Goal: Task Accomplishment & Management: Use online tool/utility

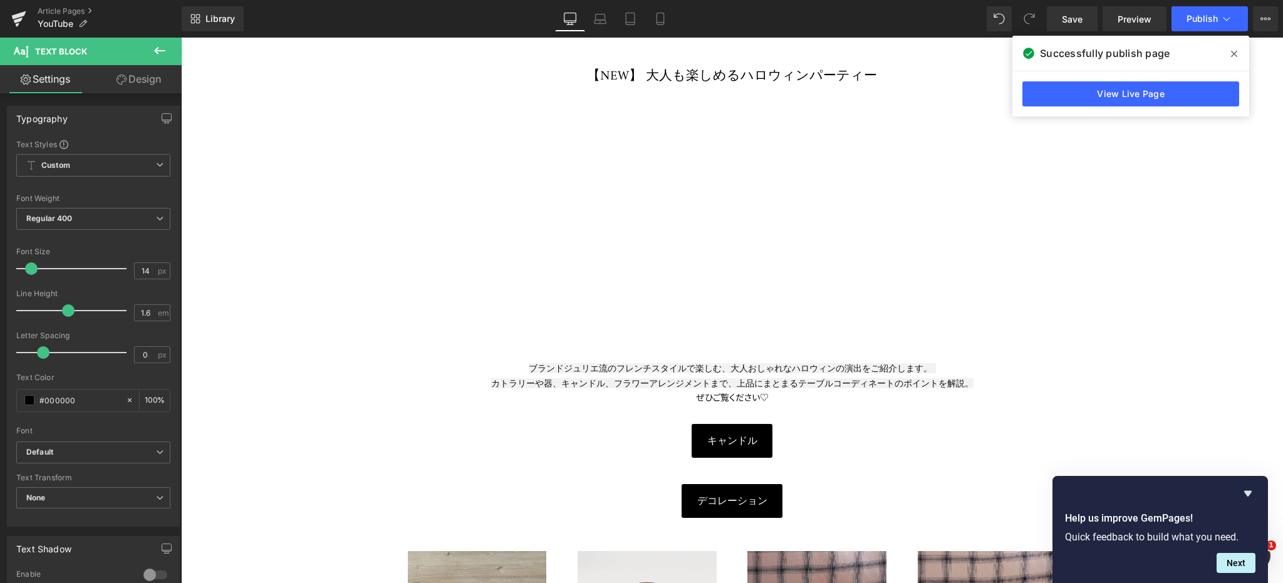
scroll to position [251, 0]
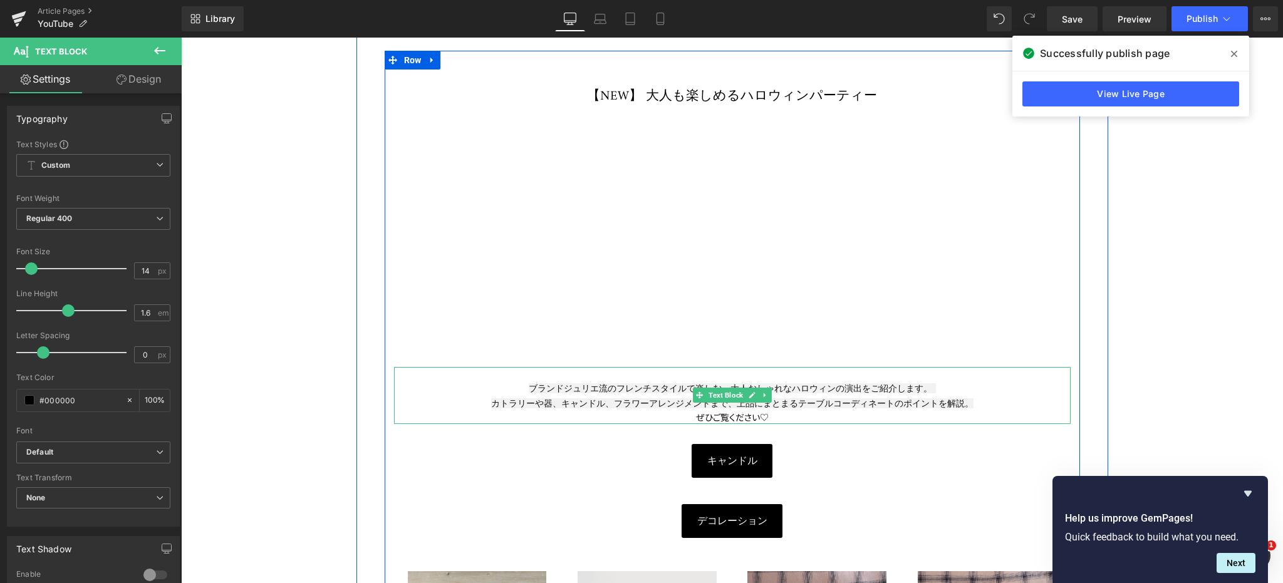
click at [941, 385] on div "ブランドジュリエ流のフレンチスタイルで楽しむ、大人おしゃれなハロウィンの演出をご紹介します。 カトラリーや器、キャンドル、フラワーアレンジメントまで、上品にま…" at bounding box center [732, 395] width 677 height 29
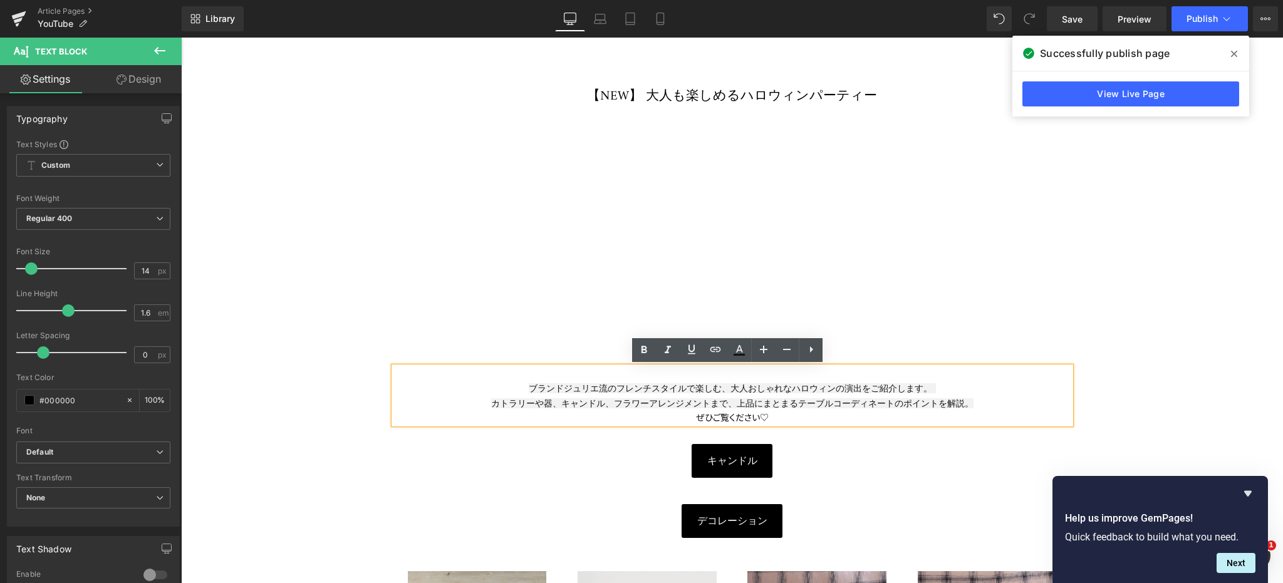
click at [785, 414] on div "ぜひ ご覧ください♡" at bounding box center [732, 417] width 677 height 14
paste div
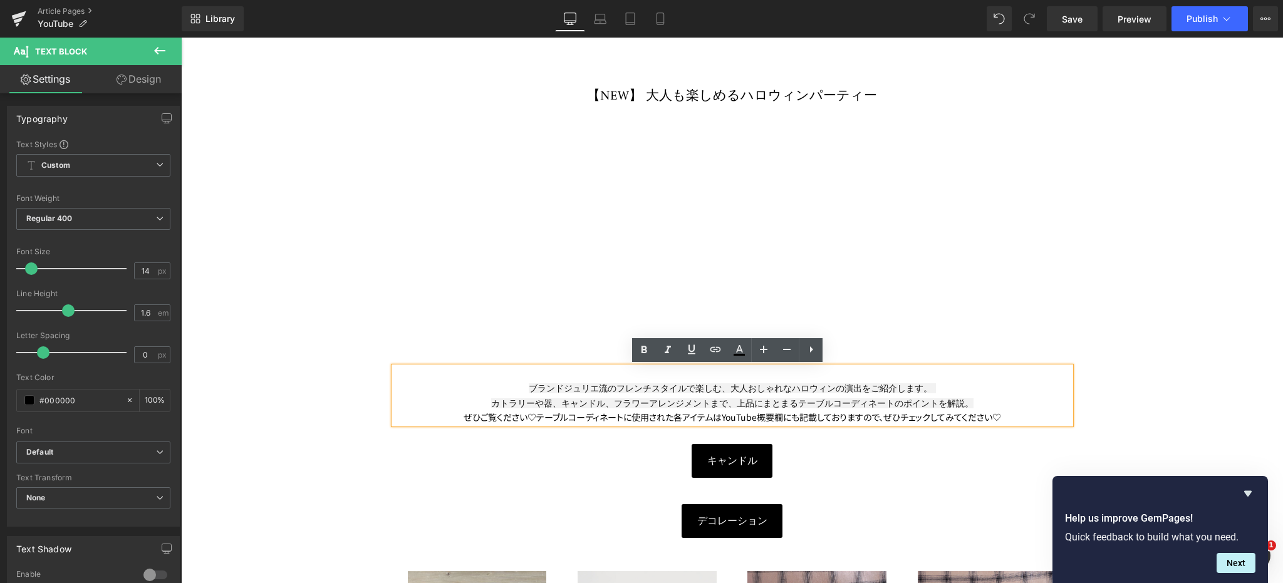
click at [881, 417] on span "ご覧ください♡テーブルコーディネートに使用された各アイテムはYouTube概要欄にも記載しておりますので、ぜひチェックしてみてください♡" at bounding box center [741, 417] width 521 height 13
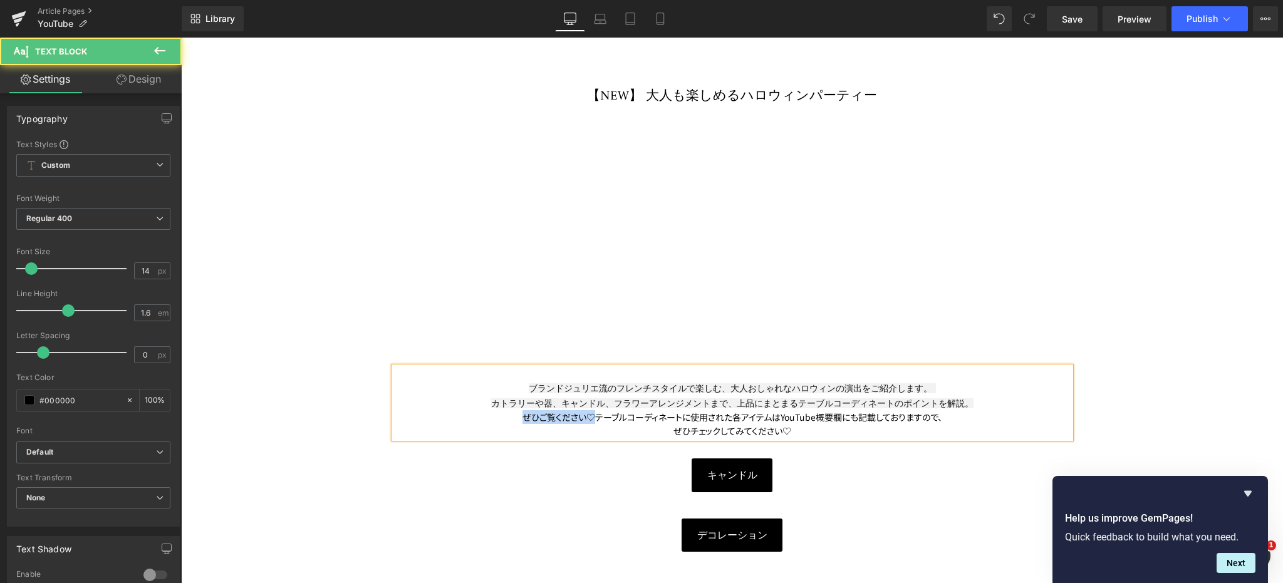
drag, startPoint x: 579, startPoint y: 417, endPoint x: 518, endPoint y: 420, distance: 61.5
click at [518, 420] on div "ぜひ ご覧ください♡テーブルコーディネートに使用された各アイテムはYouTube概要欄にも記載しておりますので、" at bounding box center [732, 417] width 677 height 14
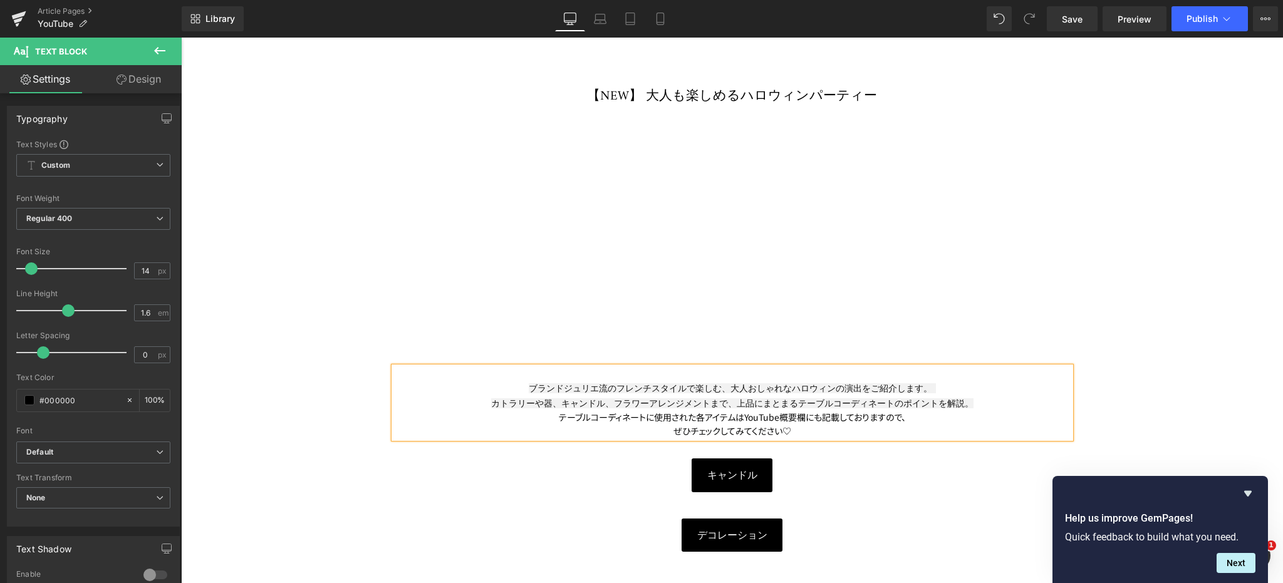
click at [912, 420] on div "テーブルコーディネートに使用された各アイテムはYouTube概要欄にも記載しておりますので、" at bounding box center [732, 417] width 677 height 14
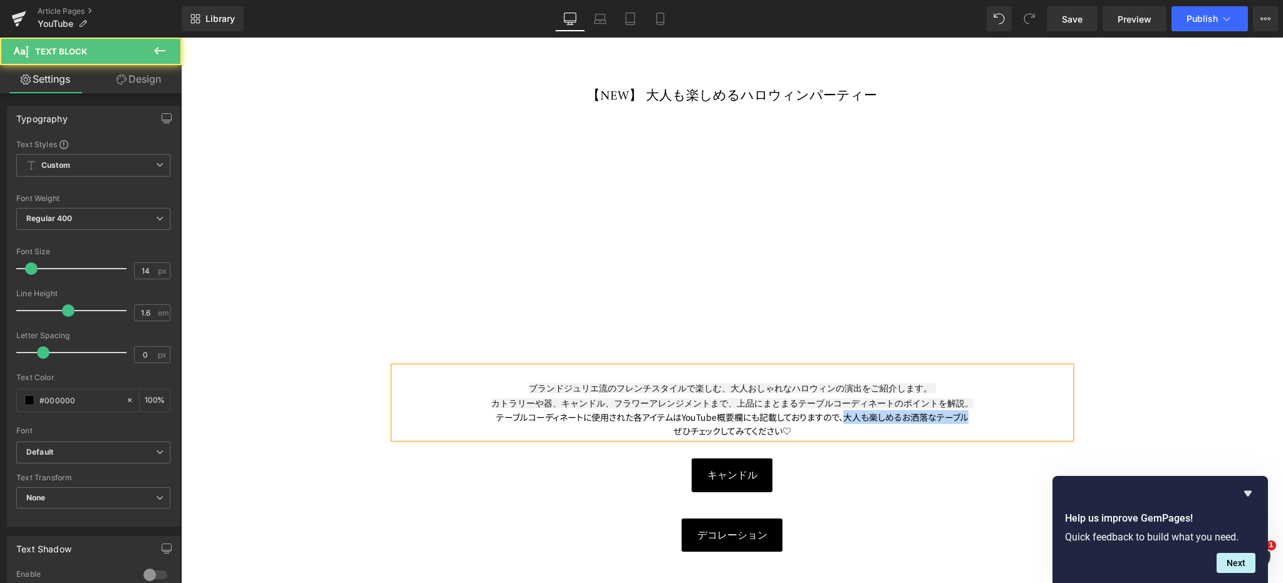
drag, startPoint x: 840, startPoint y: 415, endPoint x: 971, endPoint y: 415, distance: 130.3
click at [971, 415] on div "テーブルコーディネートに使用された各アイテムはYouTube概要欄にも記載しておりますので、大人も楽しめるお洒落なテーブル" at bounding box center [732, 417] width 677 height 14
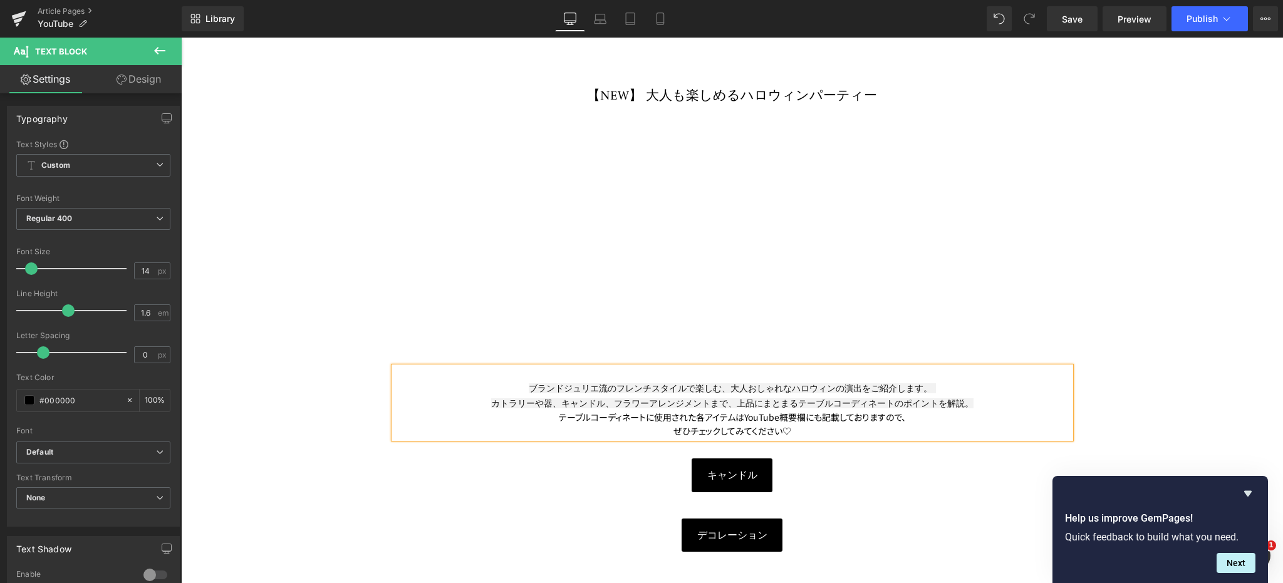
click at [972, 407] on div "ブランドジュリエ流のフレンチスタイルで楽しむ、大人おしゃれなハロウィンの演出をご紹介します。 カトラリーや器、キャンドル、フラワーアレンジメントまで、上品にま…" at bounding box center [732, 395] width 677 height 29
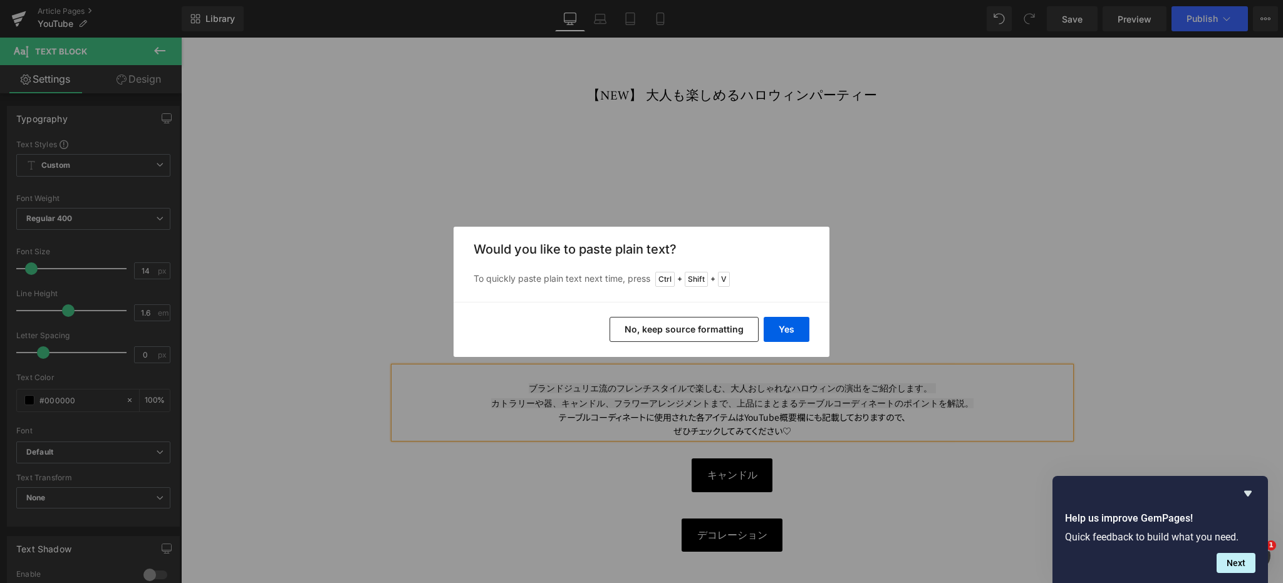
click at [730, 330] on button "No, keep source formatting" at bounding box center [684, 329] width 149 height 25
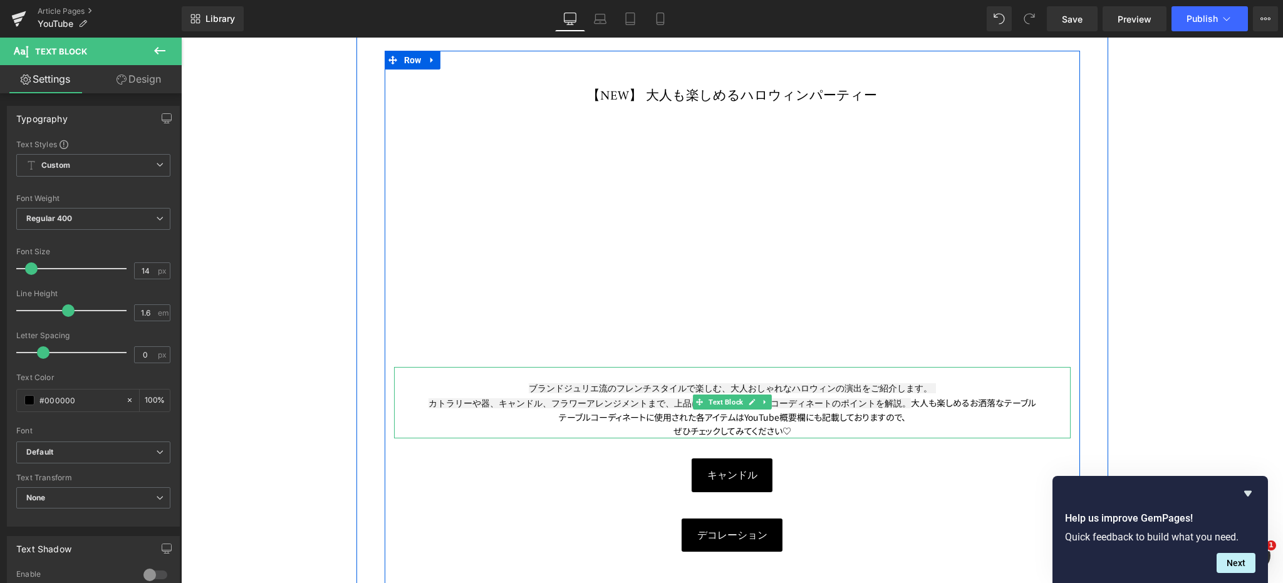
click at [874, 400] on div "ブランドジュリエ流のフレンチスタイルで楽しむ、大人おしゃれなハロウィンの演出をご紹介します。 カトラリーや器、キャンドル、フラワーアレンジメントまで、上品にま…" at bounding box center [732, 395] width 677 height 29
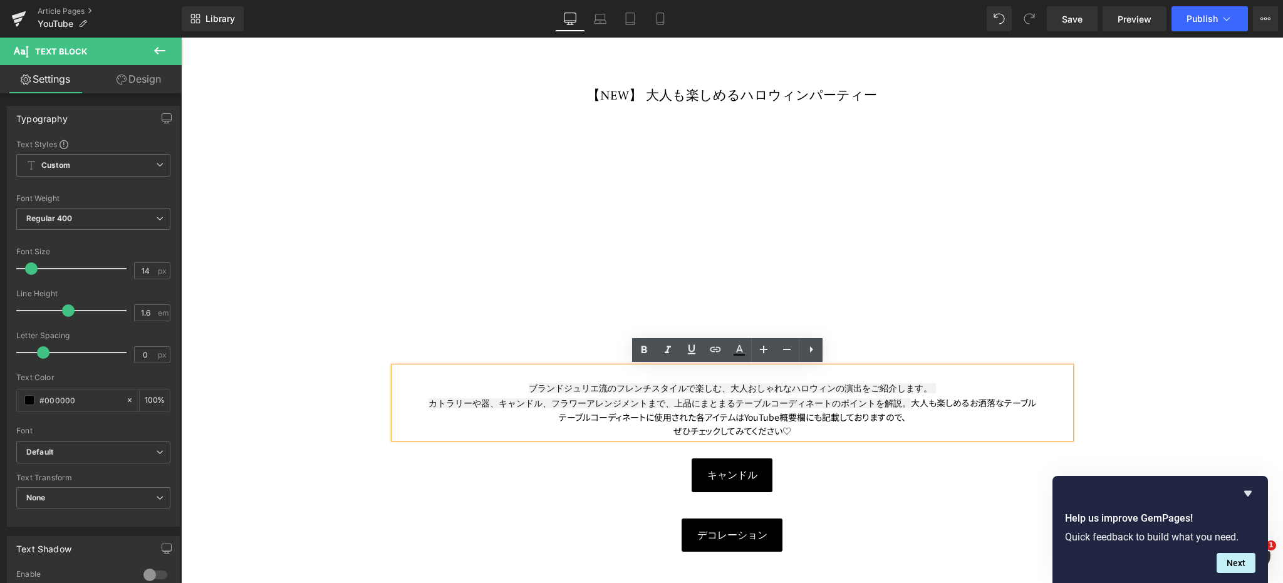
click at [911, 402] on span "大人も楽しめるお洒落なテーブル" at bounding box center [973, 403] width 125 height 13
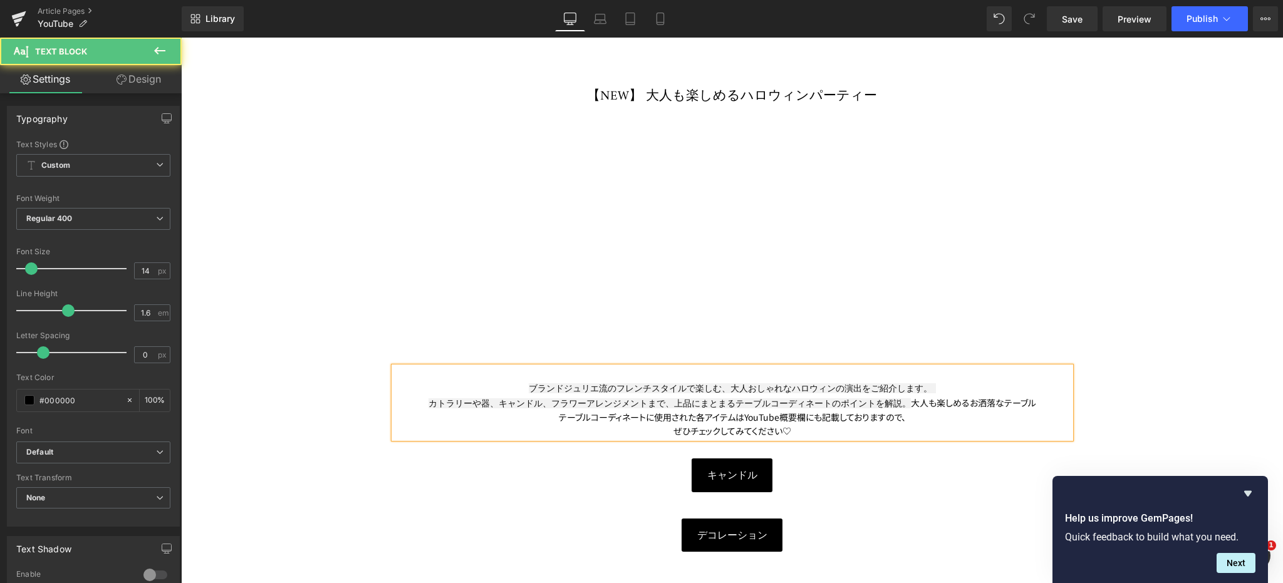
click at [1027, 405] on div "ブランドジュリエ流のフレンチスタイルで楽しむ、大人おしゃれなハロウィンの演出をご紹介します。 カトラリーや器、キャンドル、フラワーアレンジメントまで、上品にま…" at bounding box center [732, 395] width 677 height 29
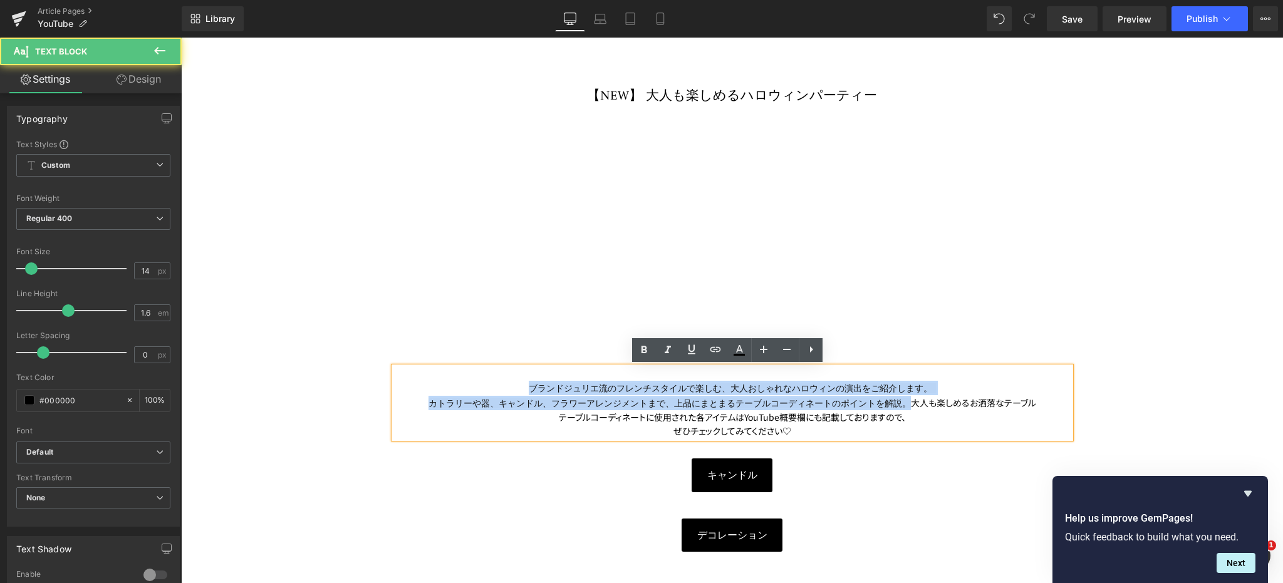
drag, startPoint x: 876, startPoint y: 402, endPoint x: 538, endPoint y: 389, distance: 338.7
click at [538, 389] on div "ブランドジュリエ流のフレンチスタイルで楽しむ、大人おしゃれなハロウィンの演出をご紹介します。 カトラリーや器、キャンドル、フラワーアレンジメントまで、上品にま…" at bounding box center [732, 395] width 677 height 29
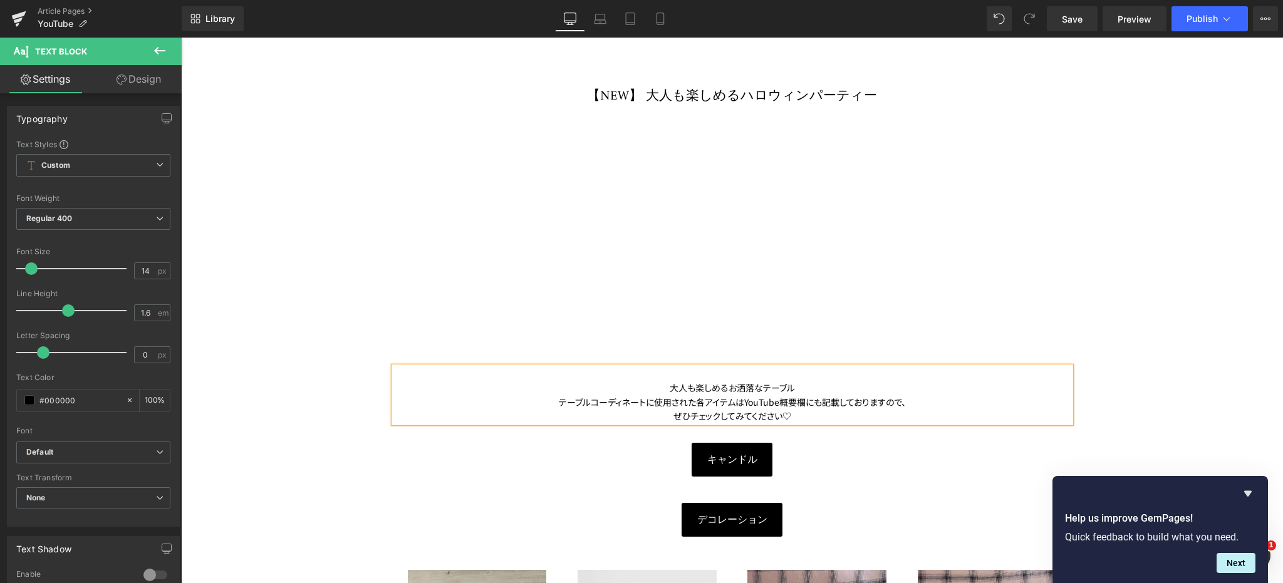
click at [800, 379] on div at bounding box center [732, 374] width 677 height 14
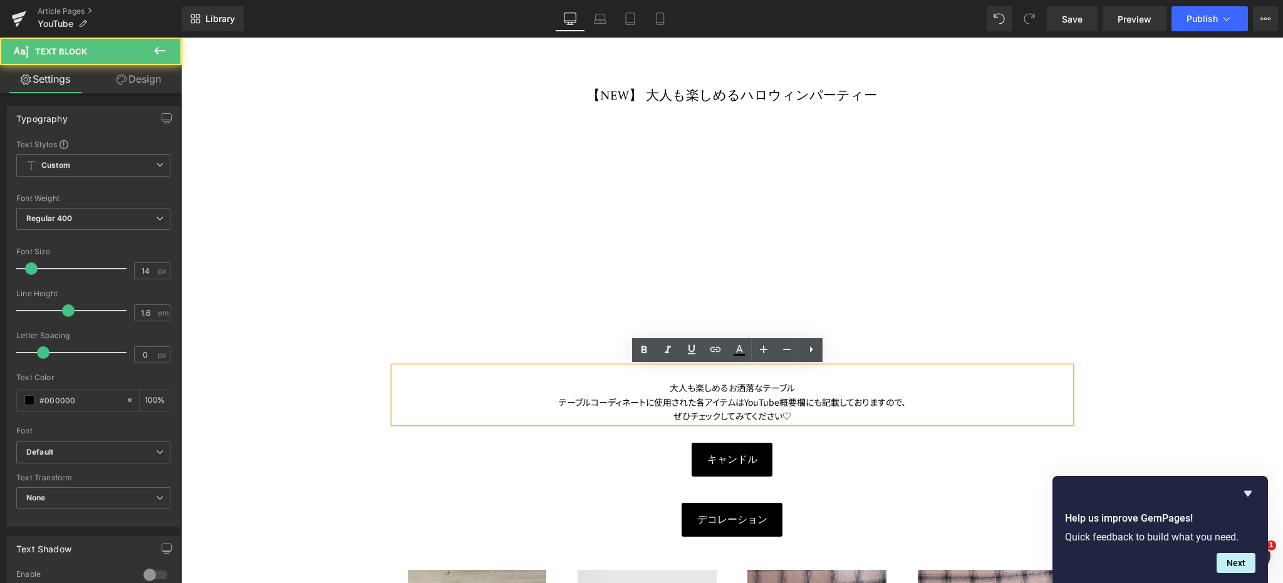
click at [804, 388] on div "大人も楽しめるお洒落なテーブル" at bounding box center [732, 388] width 677 height 14
click at [777, 379] on div at bounding box center [732, 374] width 677 height 14
click at [670, 388] on span "大人も楽しめるお洒落なテーブル" at bounding box center [732, 388] width 125 height 13
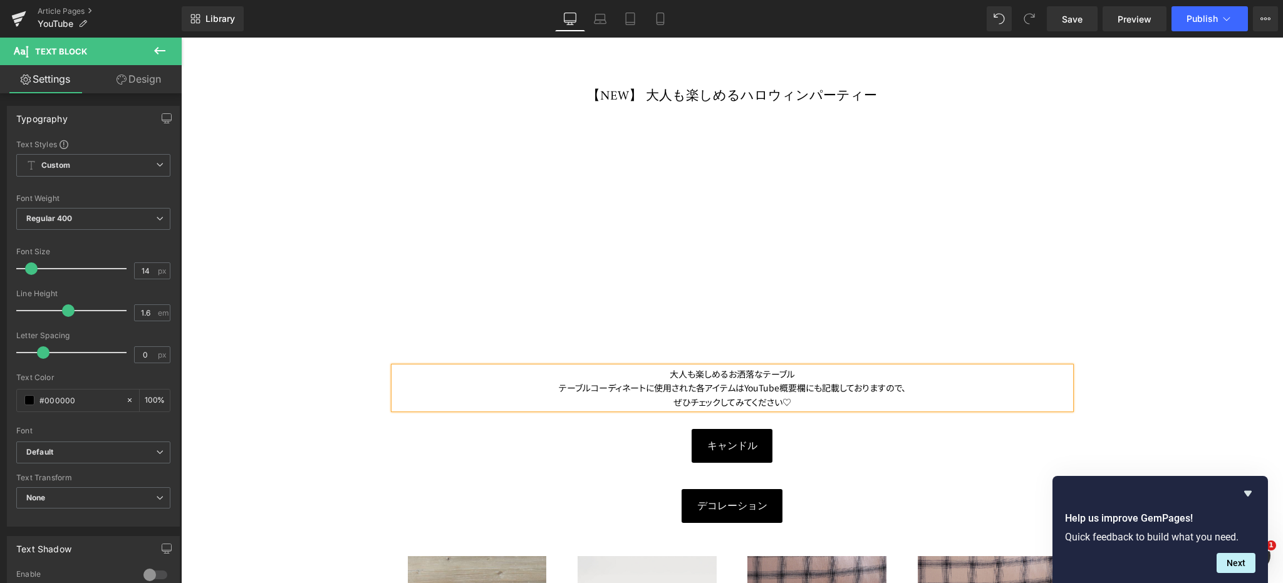
click at [810, 375] on div "大人も楽しめるお洒落なテーブル" at bounding box center [732, 374] width 677 height 14
drag, startPoint x: 697, startPoint y: 373, endPoint x: 562, endPoint y: 375, distance: 134.8
click at [562, 375] on div "大人も楽しめるお洒落なテーブル　秋の収穫やハロウィンを連想させるような色使いの" at bounding box center [732, 374] width 677 height 14
click at [850, 370] on div "秋の収穫やハロウィンを連想させるような色使いの" at bounding box center [732, 374] width 677 height 14
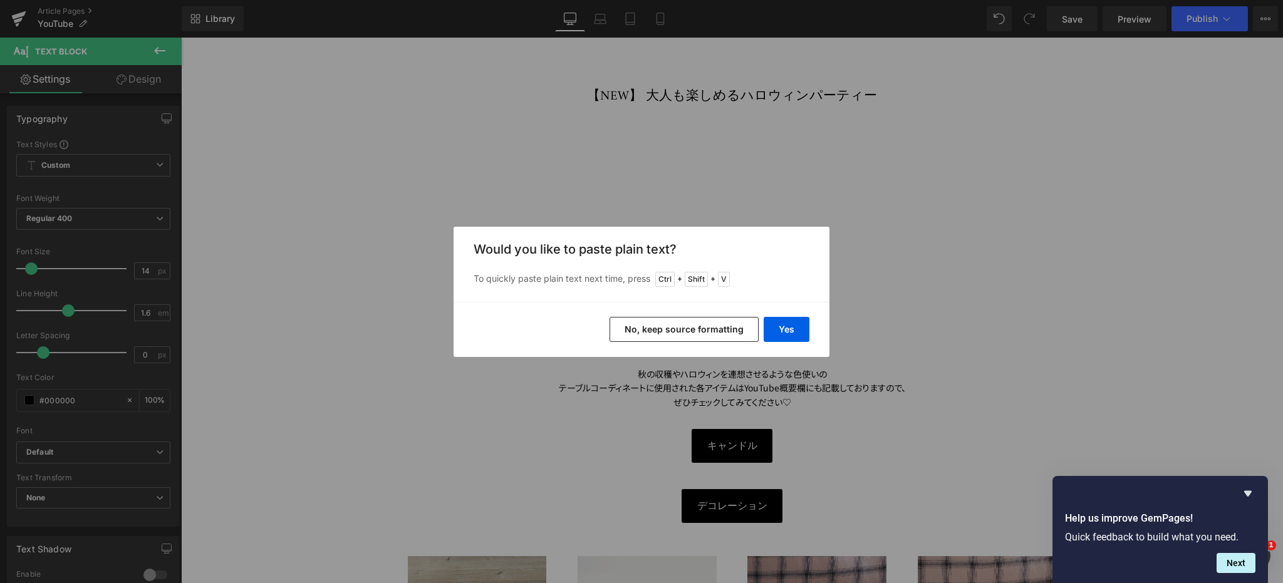
click at [742, 328] on button "No, keep source formatting" at bounding box center [684, 329] width 149 height 25
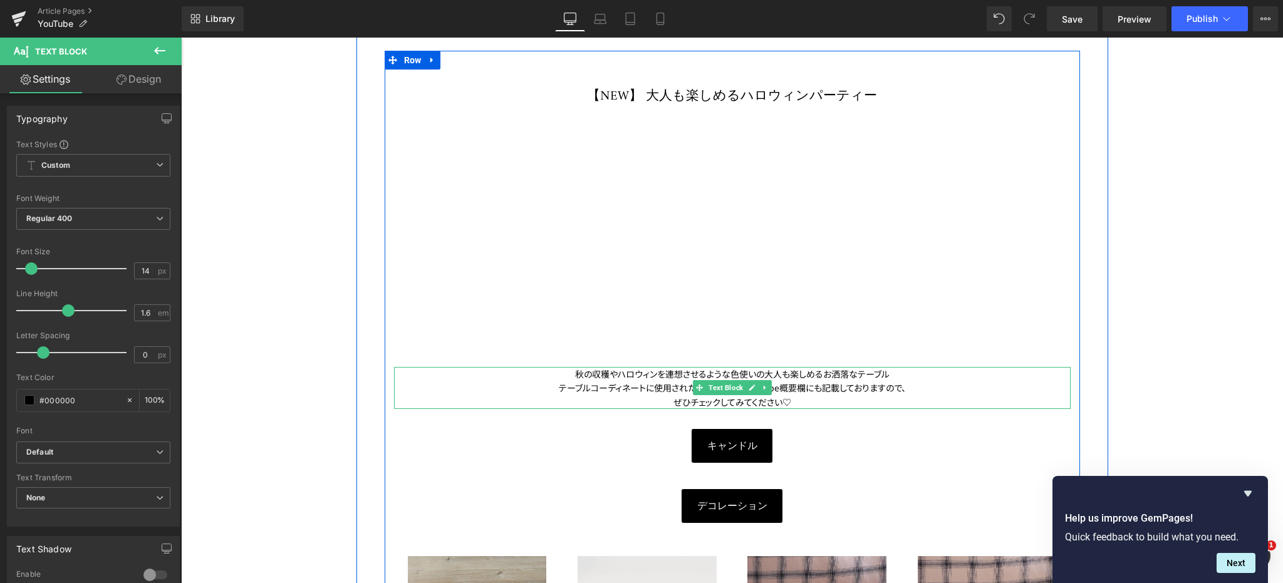
click at [765, 373] on span "大人も楽しめるお洒落なテーブル" at bounding box center [827, 374] width 125 height 13
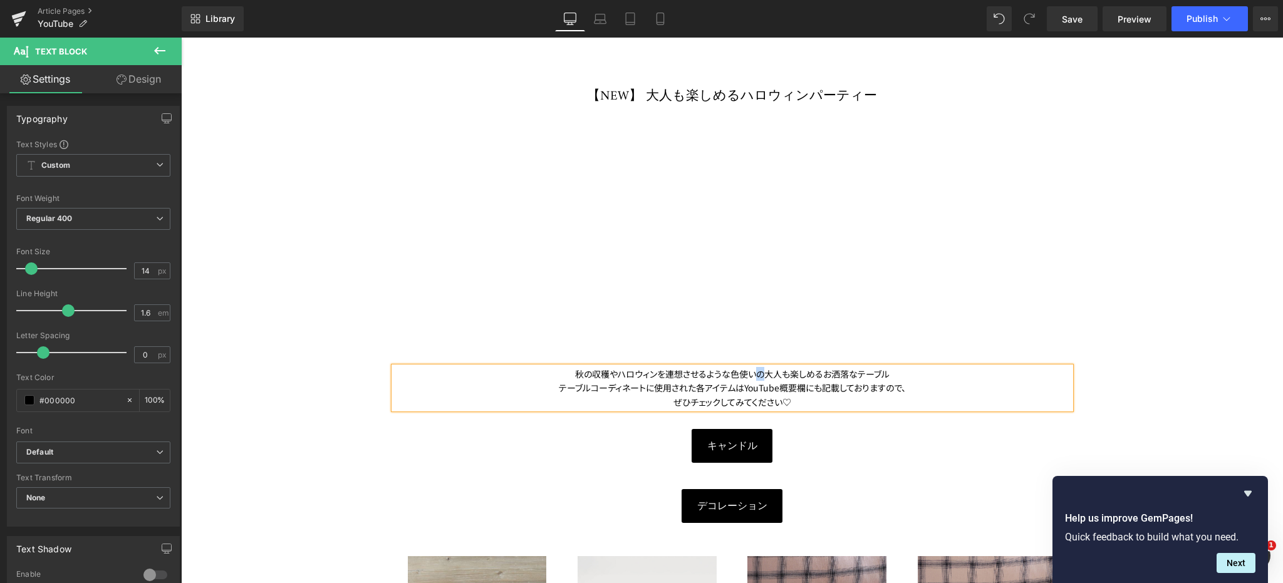
drag, startPoint x: 751, startPoint y: 371, endPoint x: 757, endPoint y: 368, distance: 7.0
click at [757, 368] on span "秋の収穫やハロウィンを連想させるような色使いの" at bounding box center [669, 374] width 189 height 13
click at [758, 375] on span "秋の収穫やハロウィンを連想させるような色使いの" at bounding box center [669, 374] width 189 height 13
drag, startPoint x: 857, startPoint y: 373, endPoint x: 926, endPoint y: 372, distance: 68.3
click at [926, 372] on div "秋の収穫やハロウィンを連想させるような色使いで、 大人も楽しめるお洒落なテーブル" at bounding box center [732, 374] width 677 height 14
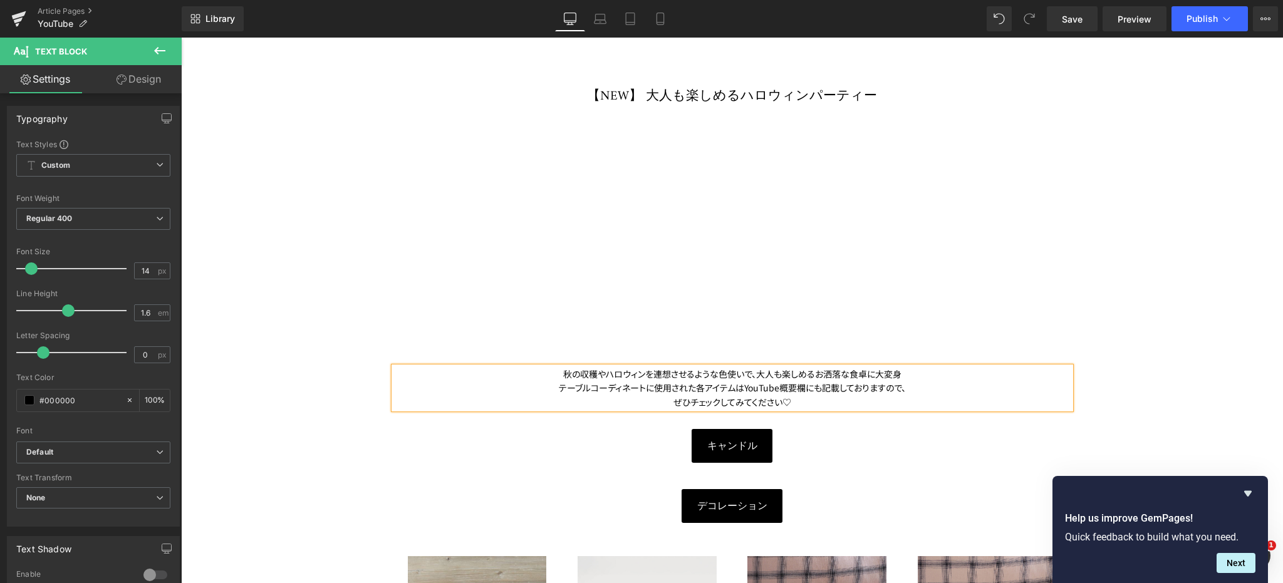
click at [901, 389] on span "テーブルコーディネートに使用された各アイテムはYouTube概要欄にも記載しておりますので、" at bounding box center [732, 388] width 347 height 13
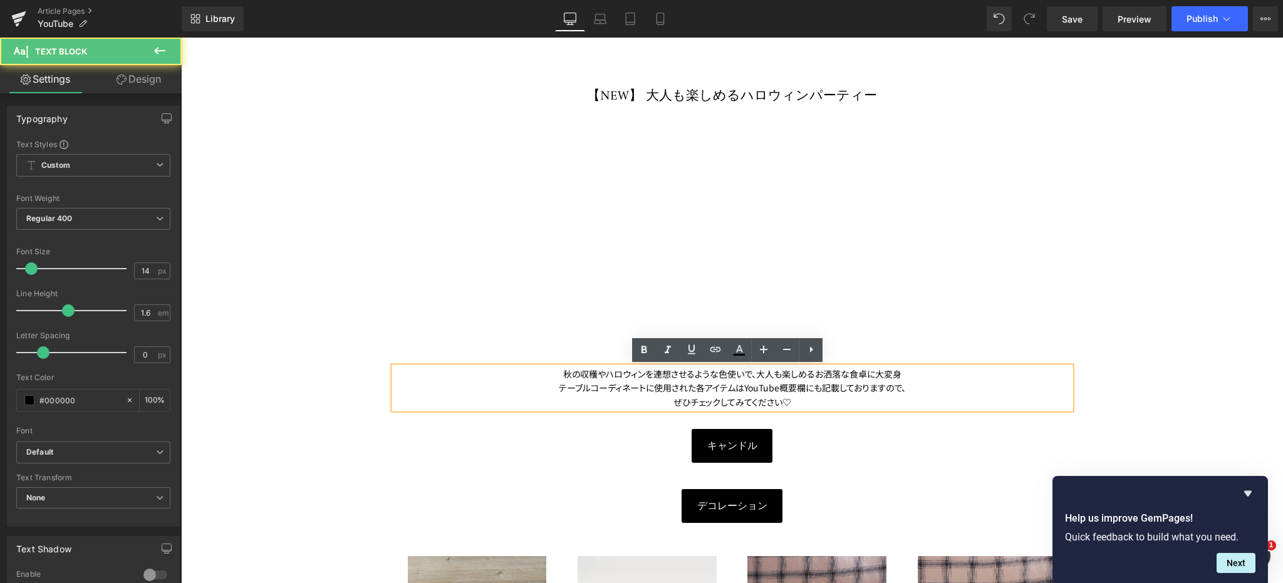
click at [736, 389] on span "テーブルコーディネートに使用された各アイテムはYouTube概要欄にも記載しておりますので、" at bounding box center [732, 388] width 347 height 13
drag, startPoint x: 902, startPoint y: 388, endPoint x: 910, endPoint y: 390, distance: 7.8
click at [910, 390] on div "テーブルコーディネートに使用された各アイテムは、YouTube概要欄にも記載しておりますので、" at bounding box center [732, 388] width 677 height 14
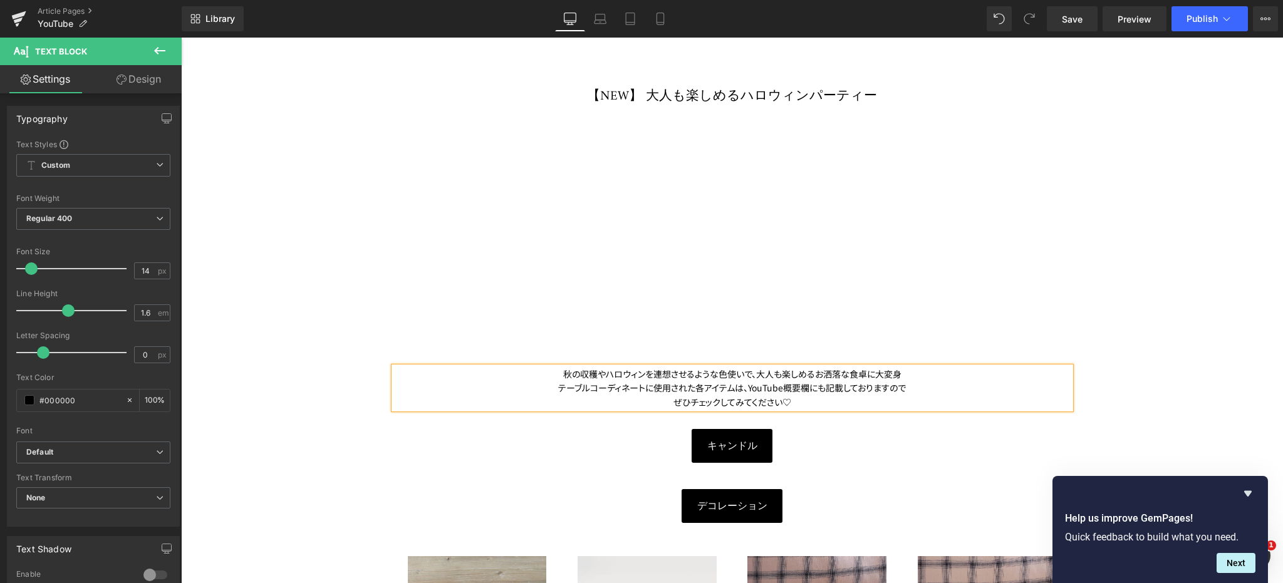
click at [912, 375] on div "秋の収穫やハロウィンを連想させるような色使いで、 大人も楽しめるお洒落な食卓に大変身" at bounding box center [732, 374] width 677 height 14
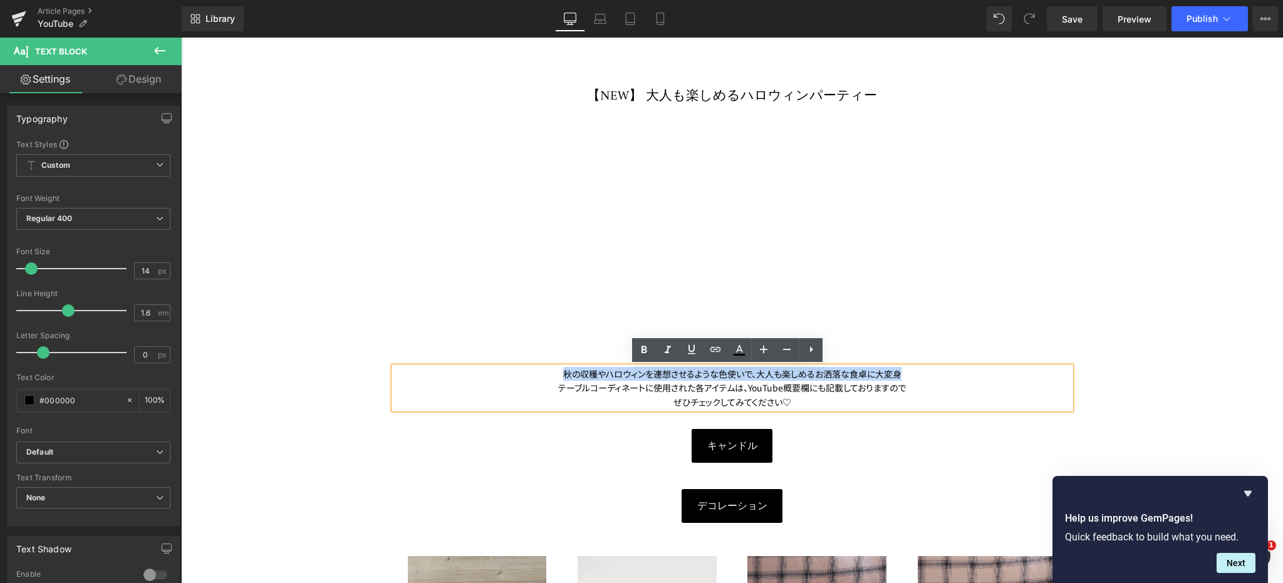
drag, startPoint x: 558, startPoint y: 373, endPoint x: 897, endPoint y: 370, distance: 339.7
click at [897, 370] on div "秋の収穫やハロウィンを連想させるような色使いで、 大人も楽しめるお洒落な食卓に大変身" at bounding box center [732, 374] width 677 height 14
copy div "秋の収穫やハロウィンを連想させるような色使いで、 大人も楽しめるお洒落な食卓に大変身"
click at [847, 374] on span "大人も楽しめるお洒落な食卓に大変身" at bounding box center [828, 374] width 145 height 13
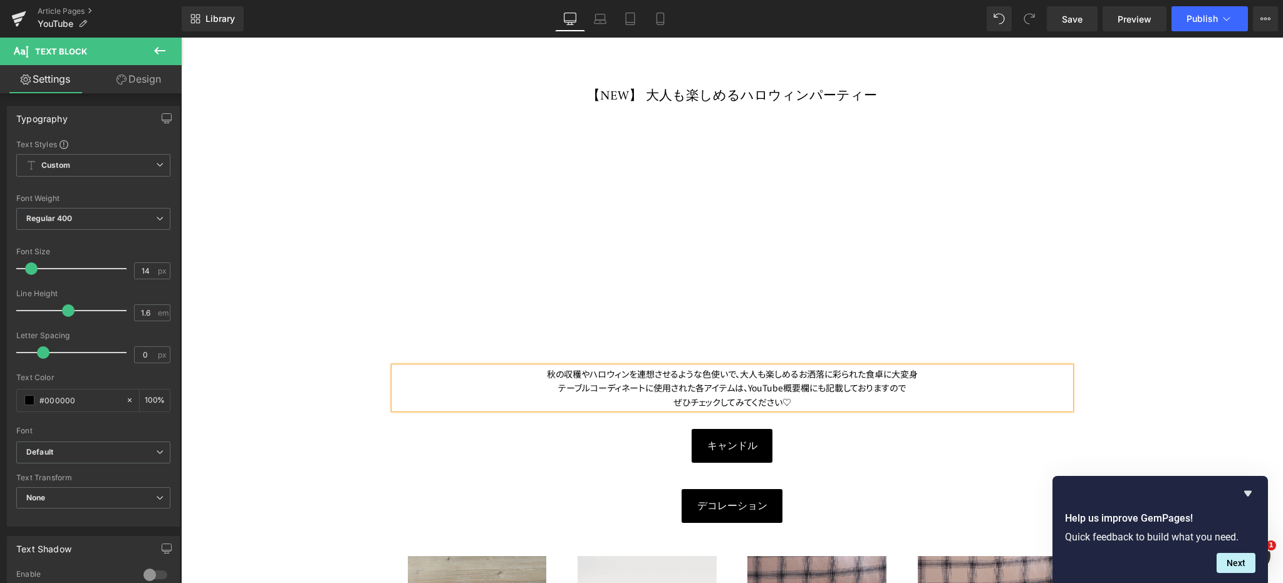
click at [958, 369] on div "秋の収穫やハロウィンを連想させるような色使いで、 大人も楽しめるお洒落に彩られた食卓に大変身" at bounding box center [732, 374] width 677 height 14
click at [930, 370] on div "秋の収穫やハロウィンを連想させるような色使いで、 大人も楽しめるお洒落に彩られた食卓に大変身" at bounding box center [732, 374] width 677 height 14
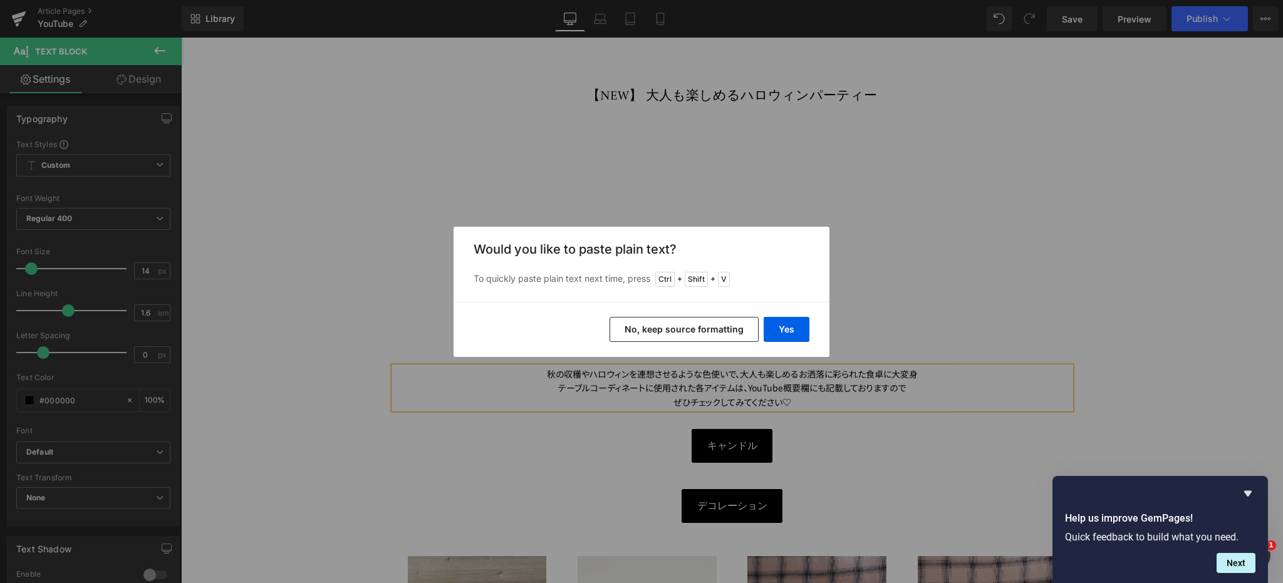
click at [717, 325] on button "No, keep source formatting" at bounding box center [684, 329] width 149 height 25
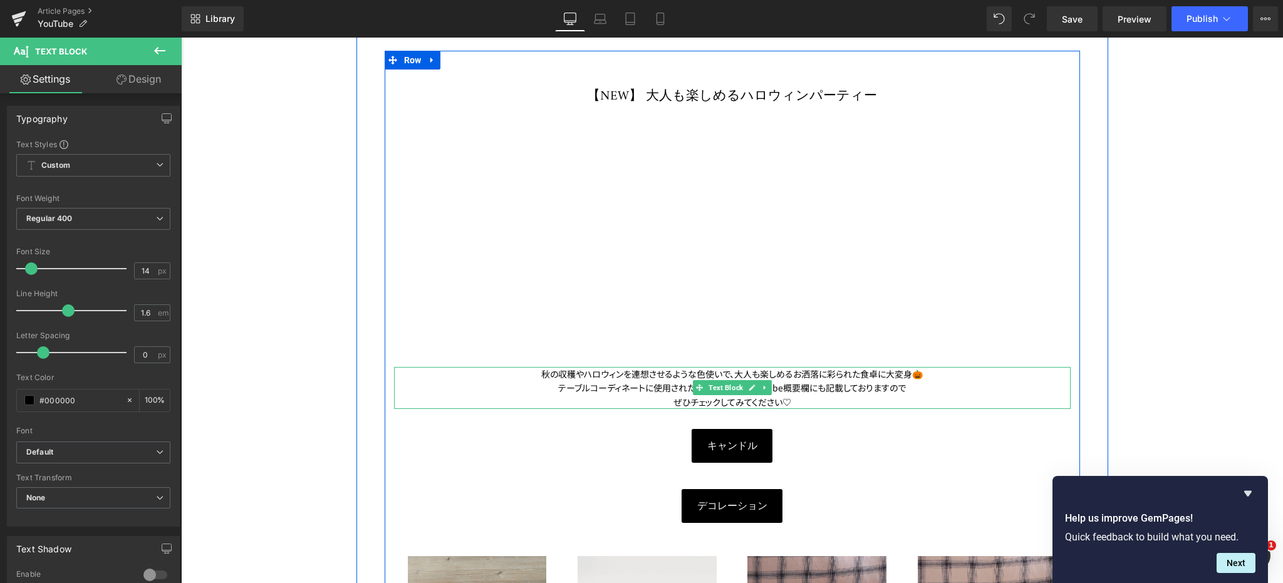
click at [935, 379] on div "秋の収穫やハロウィンを連想させるような色使いで、 大人も楽しめるお洒落に彩られた食卓に大変身 🎃" at bounding box center [732, 374] width 677 height 14
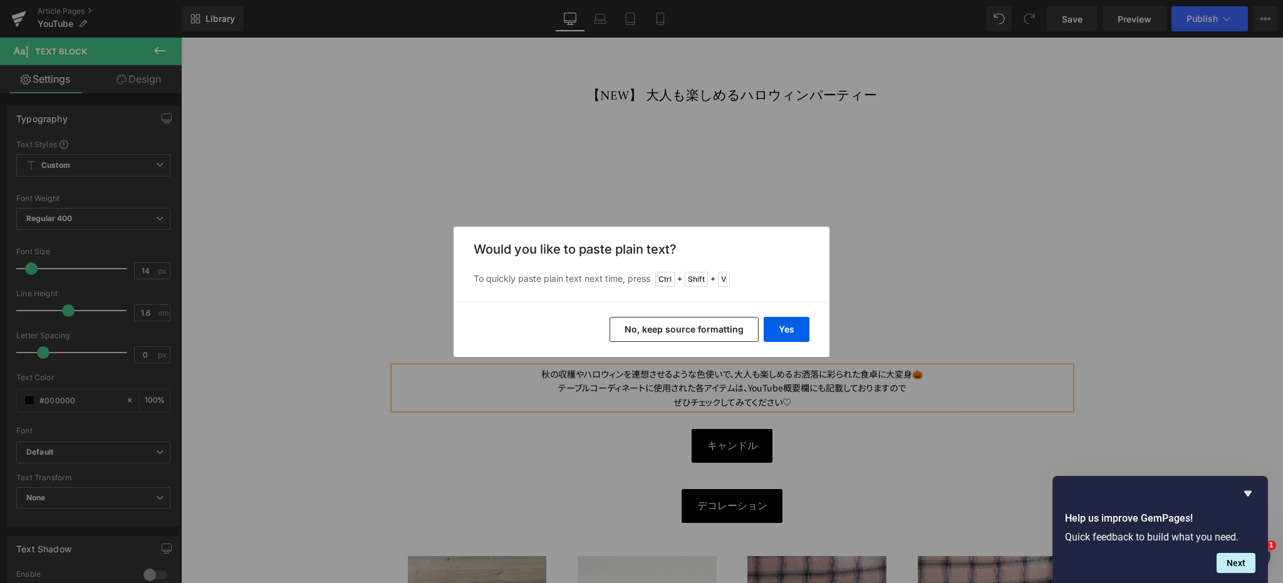
click at [739, 321] on button "No, keep source formatting" at bounding box center [684, 329] width 149 height 25
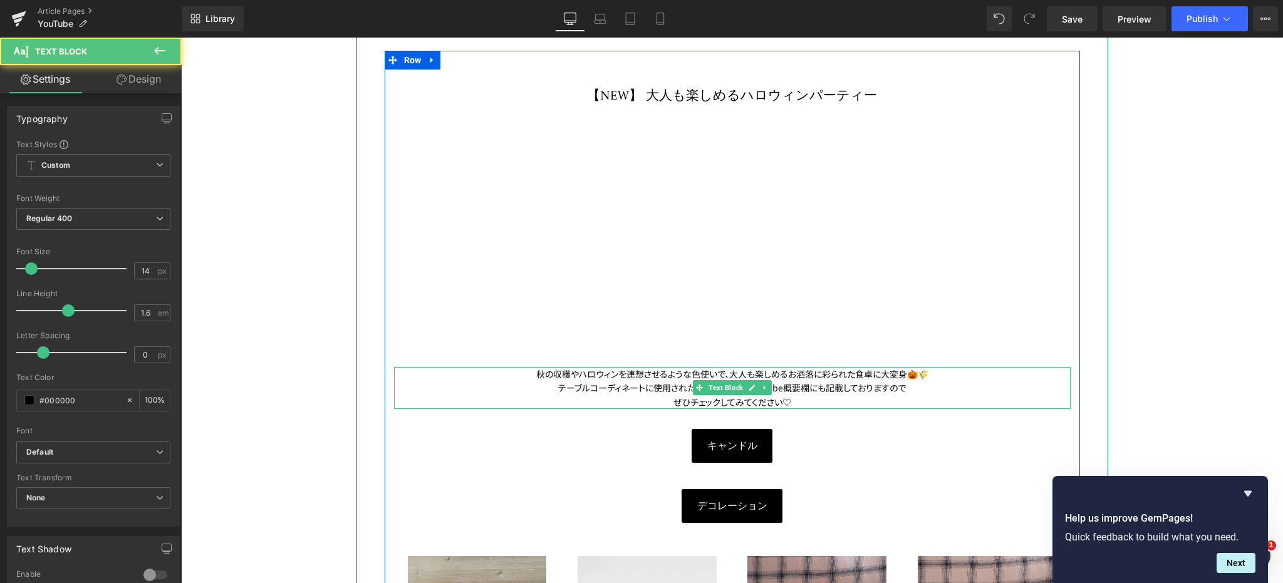
click at [536, 372] on span "秋の収穫やハロウィンを連想させるような色使いで、" at bounding box center [632, 374] width 193 height 13
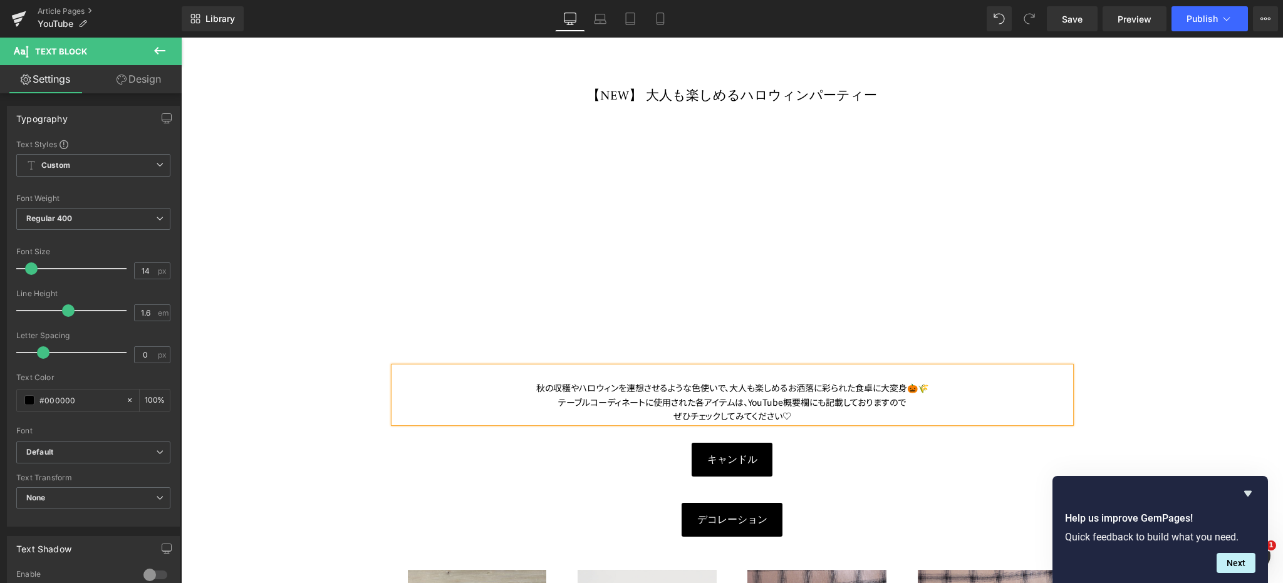
click at [729, 385] on span "大人も楽しめるお洒落に彩られた食卓に大変身" at bounding box center [818, 388] width 178 height 13
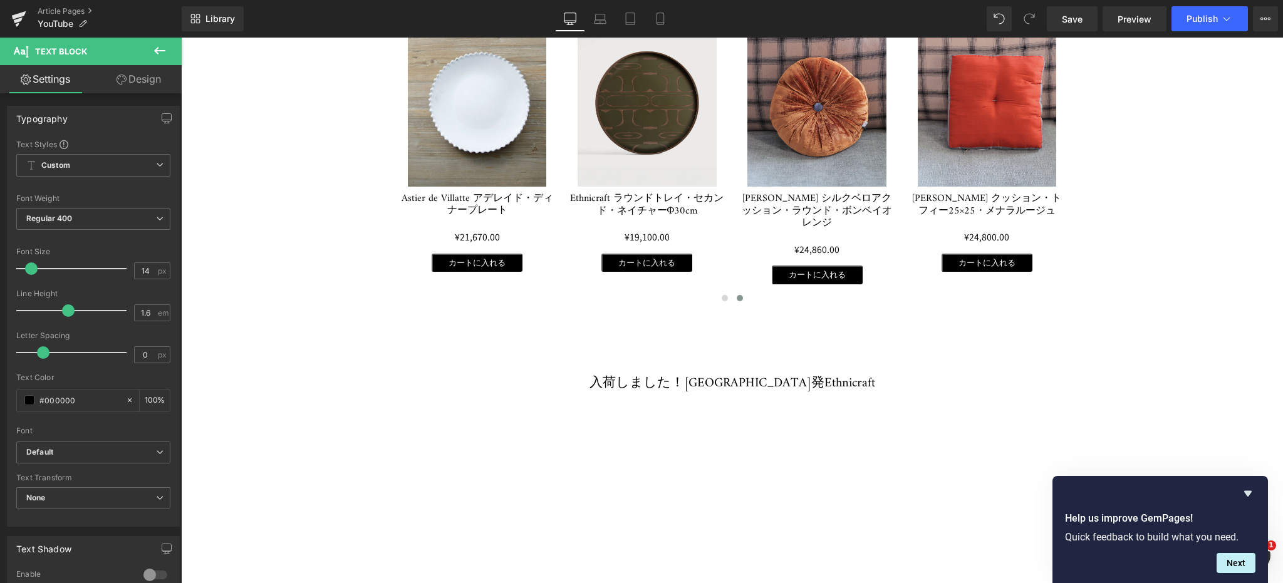
scroll to position [439, 0]
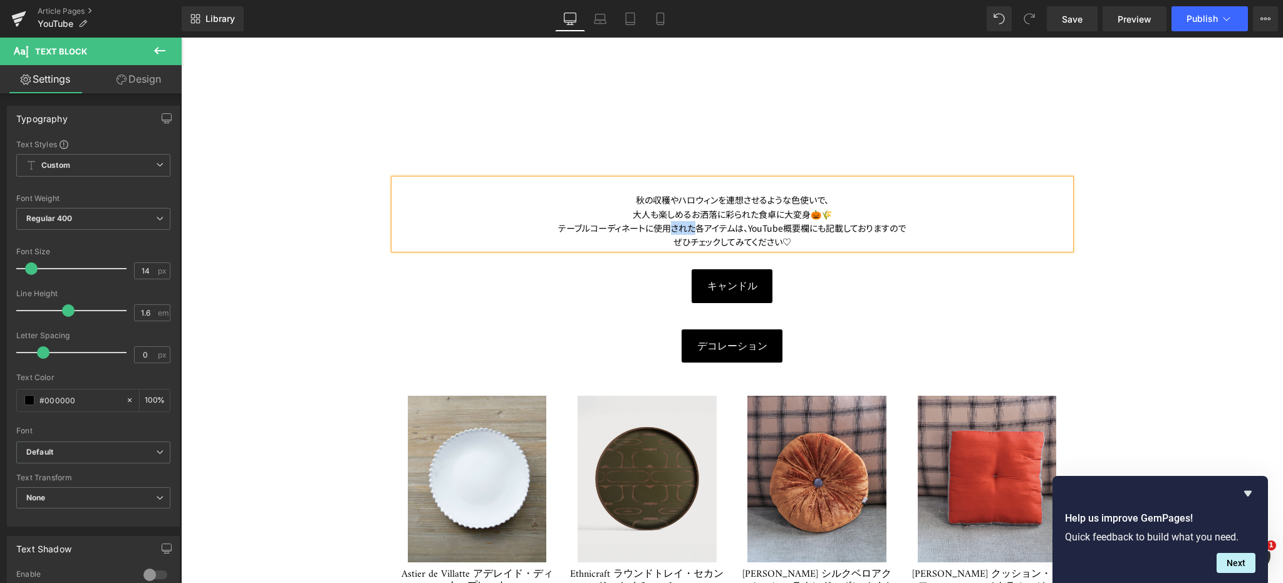
drag, startPoint x: 666, startPoint y: 226, endPoint x: 689, endPoint y: 225, distance: 23.2
click at [689, 225] on span "テーブルコーディネートに使用された各アイテムは、YouTube概要欄にも記載しておりますので" at bounding box center [732, 228] width 348 height 13
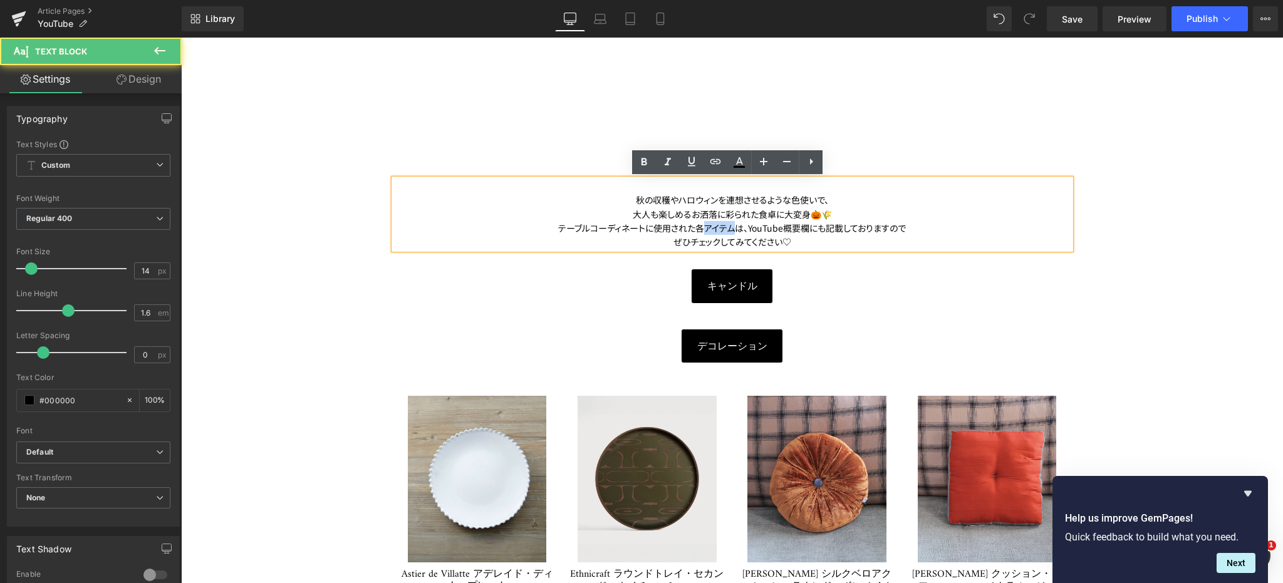
drag, startPoint x: 701, startPoint y: 231, endPoint x: 733, endPoint y: 227, distance: 31.5
click at [733, 227] on span "テーブルコーディネートに使用された各アイテムは、YouTube概要欄にも記載しておりますので" at bounding box center [732, 228] width 348 height 13
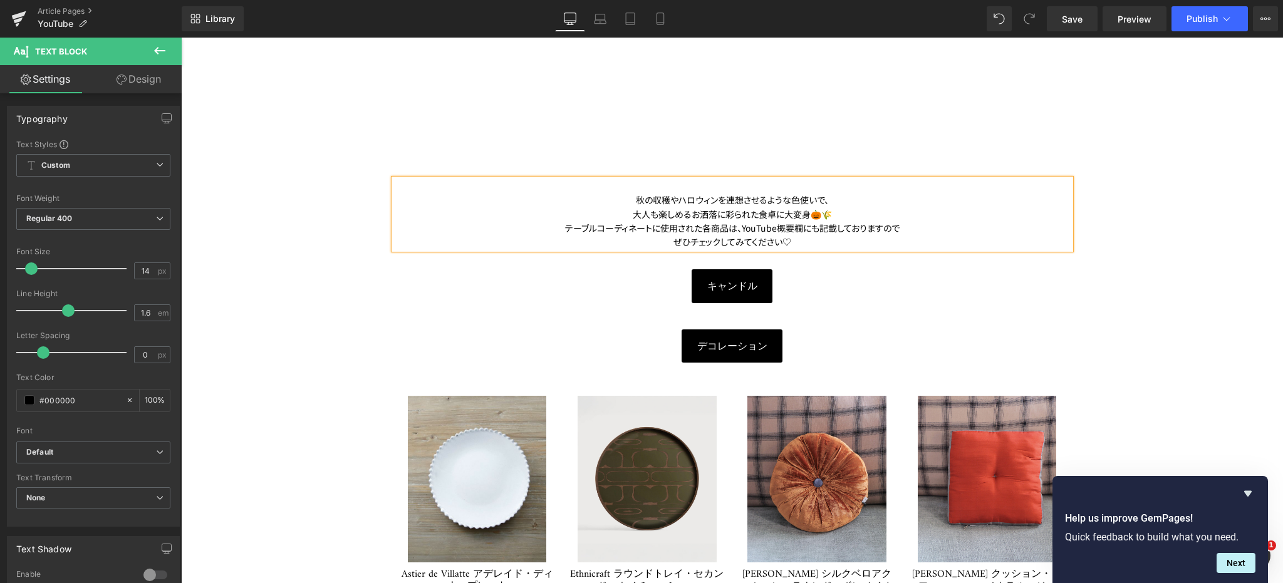
click at [817, 223] on span "テーブルコーディネートに使用された各商品は、YouTube概要欄にも記載しておりますので" at bounding box center [732, 228] width 335 height 13
drag, startPoint x: 813, startPoint y: 225, endPoint x: 879, endPoint y: 227, distance: 65.8
click at [879, 227] on span "テーブルコーディネートに使用された各商品は、YouTube概要欄にも記載しておりますので" at bounding box center [732, 228] width 335 height 13
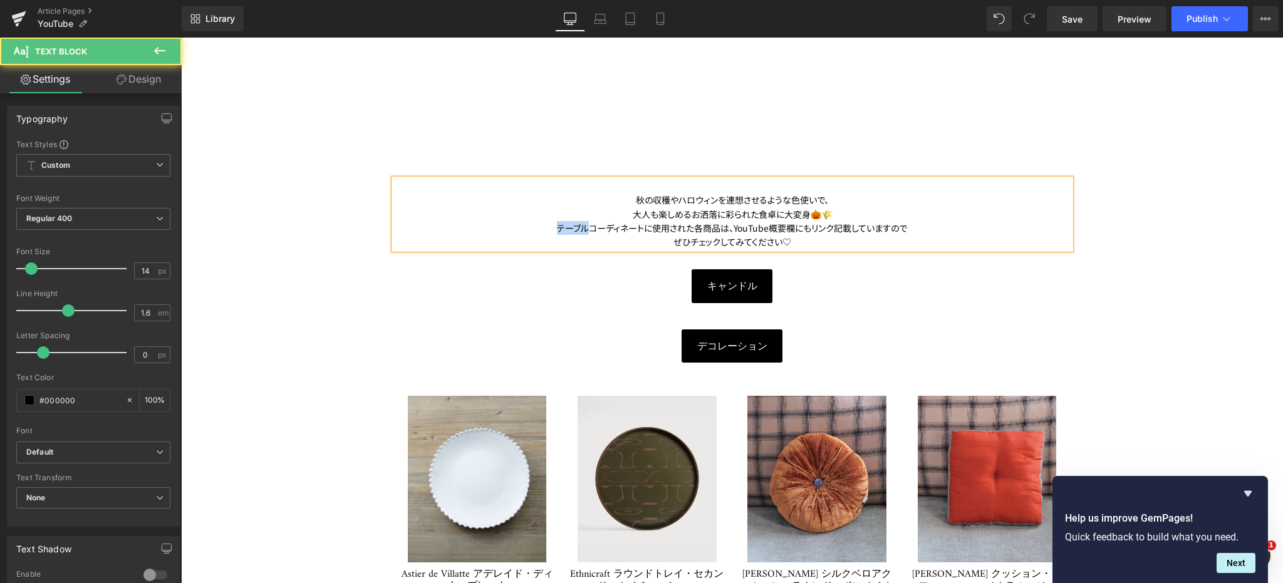
drag, startPoint x: 580, startPoint y: 225, endPoint x: 551, endPoint y: 225, distance: 28.8
click at [557, 225] on span "テーブルコーディネートに使用された各商品は、YouTube概要欄にもリンク記載していますので" at bounding box center [732, 228] width 350 height 13
click at [633, 214] on span "大人も楽しめるお洒落に彩られた食卓に大変身" at bounding box center [722, 214] width 178 height 13
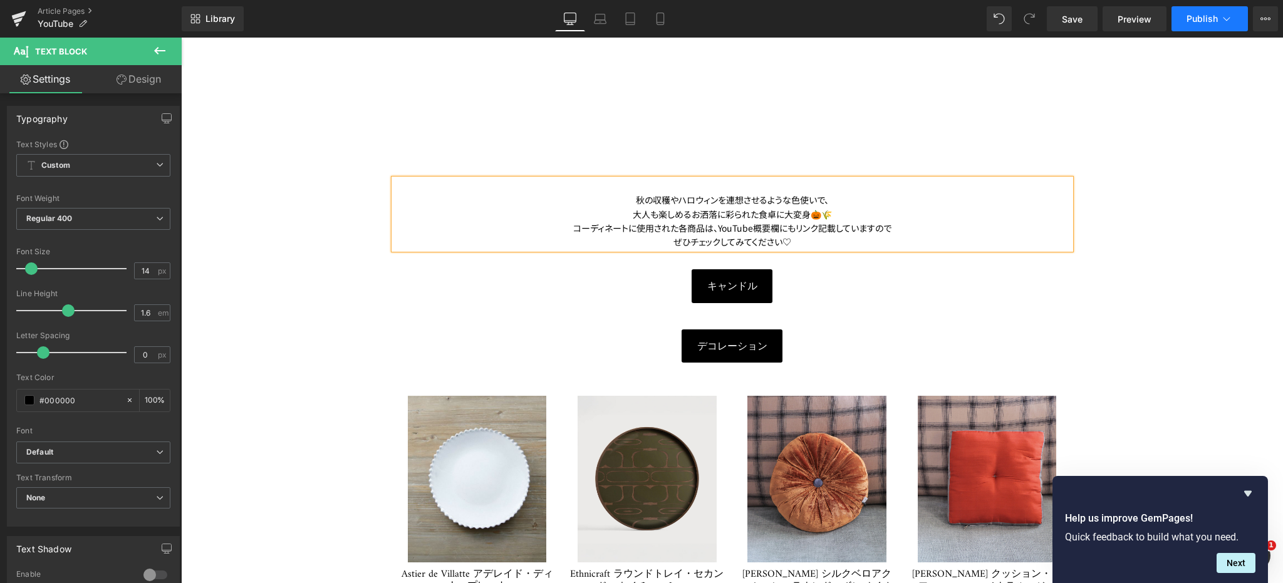
click at [1216, 13] on button "Publish" at bounding box center [1210, 18] width 76 height 25
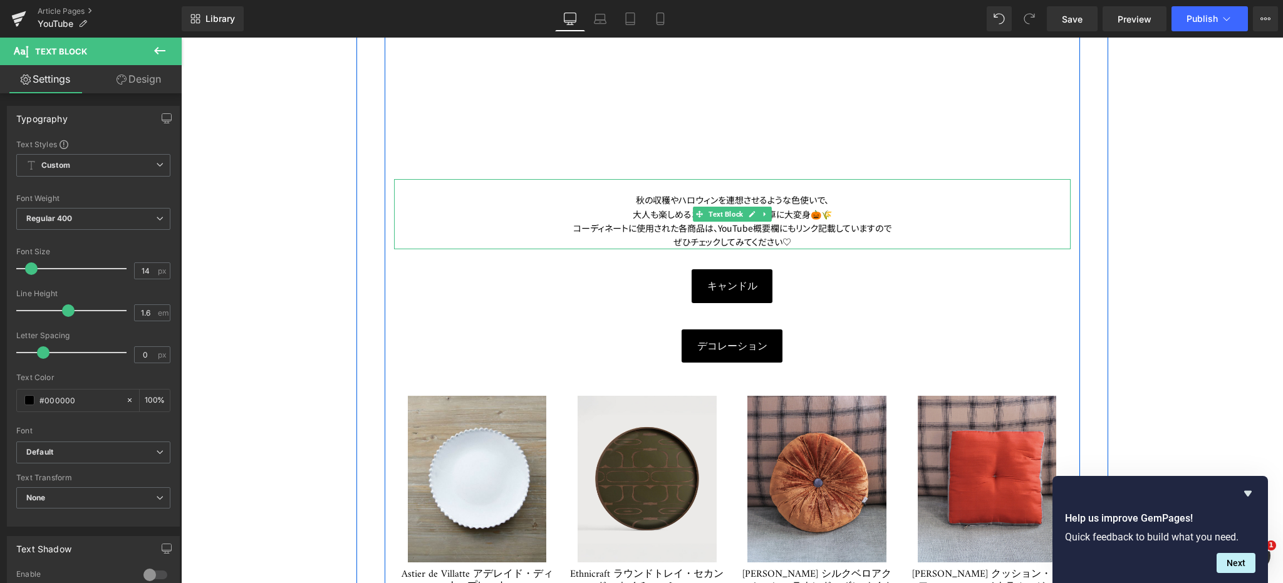
click at [751, 228] on span "コーディネートに使用された各商品は、YouTube概要欄にもリンク記載していますので" at bounding box center [732, 228] width 318 height 13
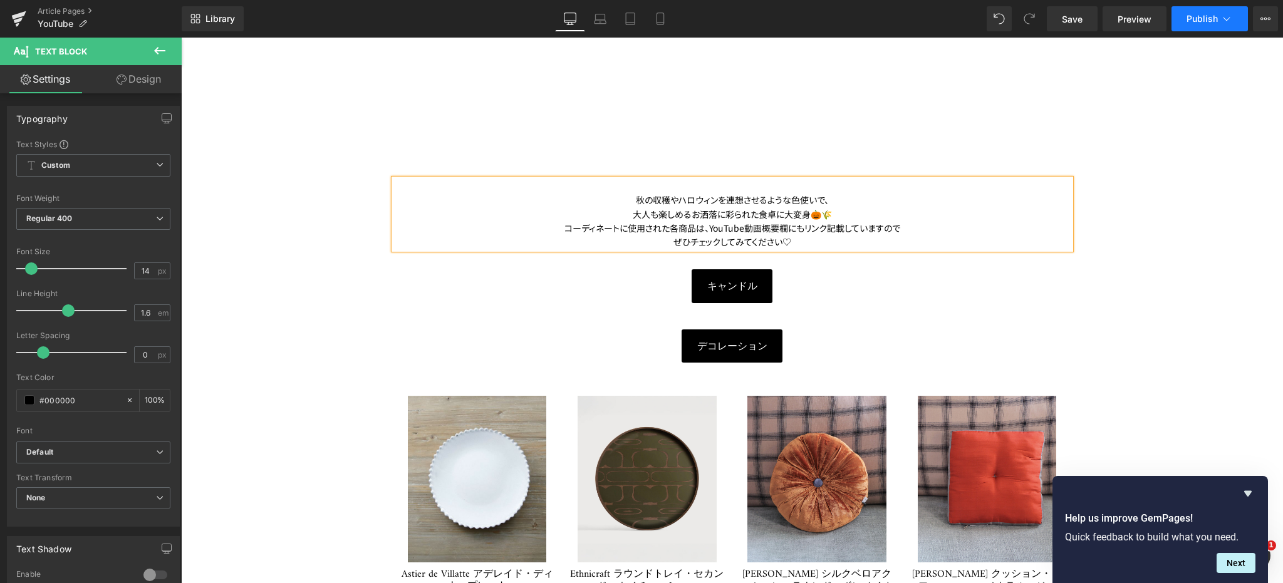
click at [1221, 18] on icon at bounding box center [1227, 19] width 13 height 13
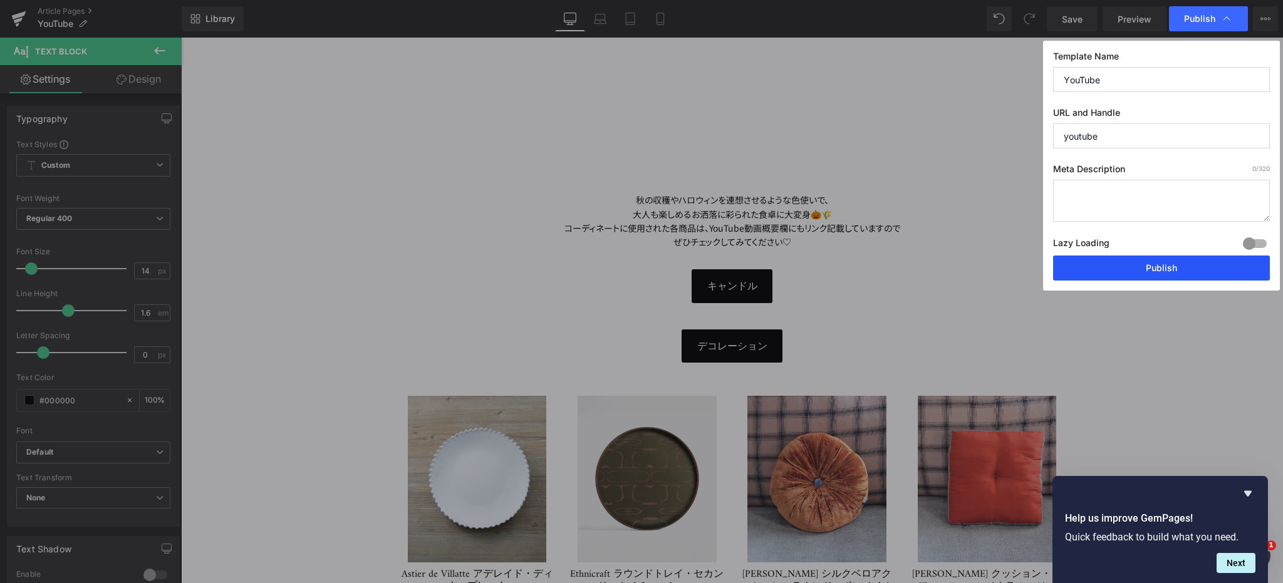
drag, startPoint x: 1231, startPoint y: 263, endPoint x: 984, endPoint y: 222, distance: 249.5
click at [1231, 263] on button "Publish" at bounding box center [1161, 268] width 217 height 25
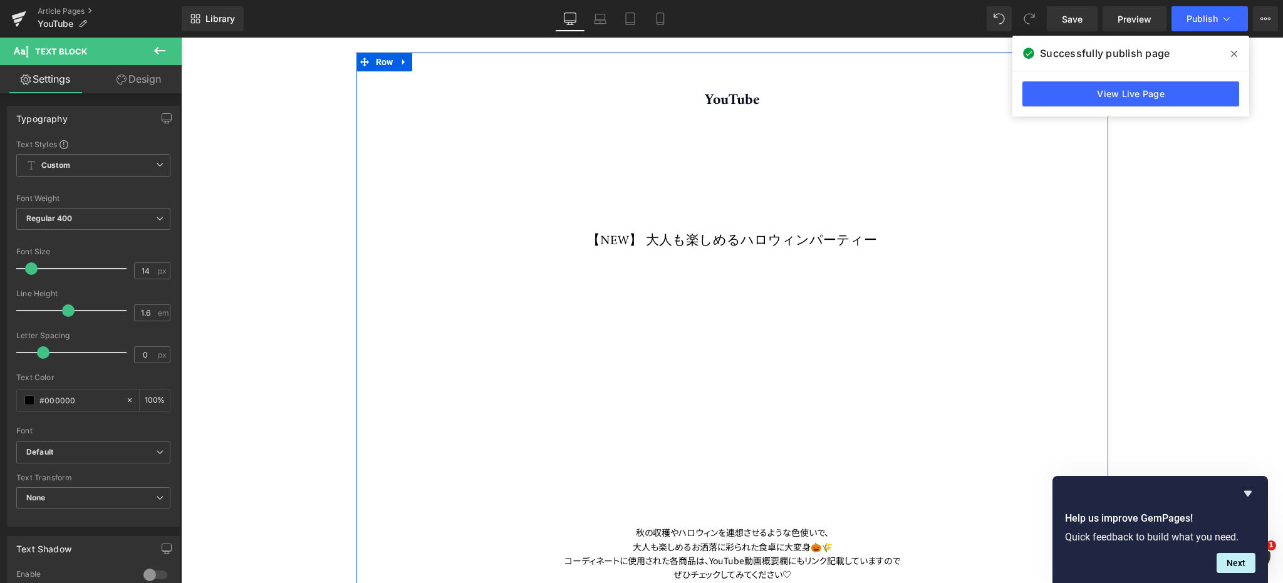
scroll to position [0, 0]
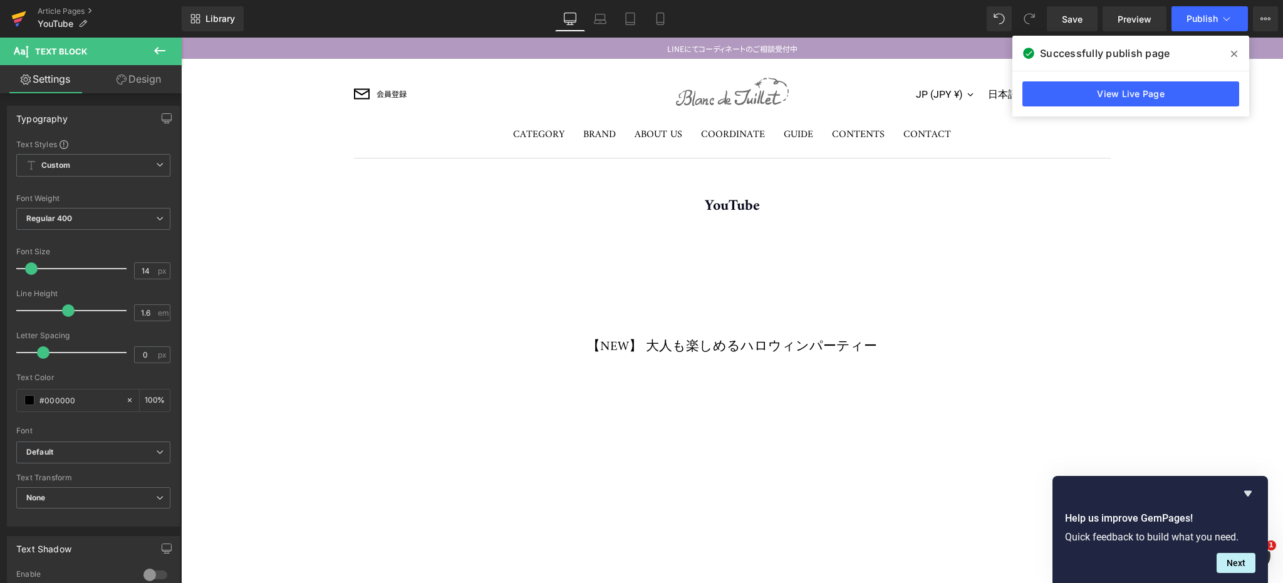
click at [18, 10] on icon at bounding box center [18, 18] width 15 height 31
